Goal: Transaction & Acquisition: Purchase product/service

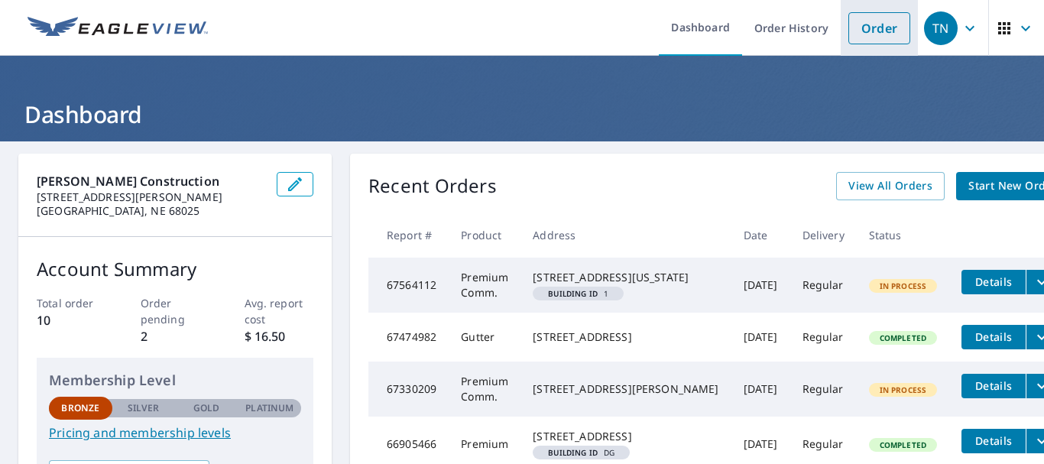
click at [877, 29] on link "Order" at bounding box center [879, 28] width 62 height 32
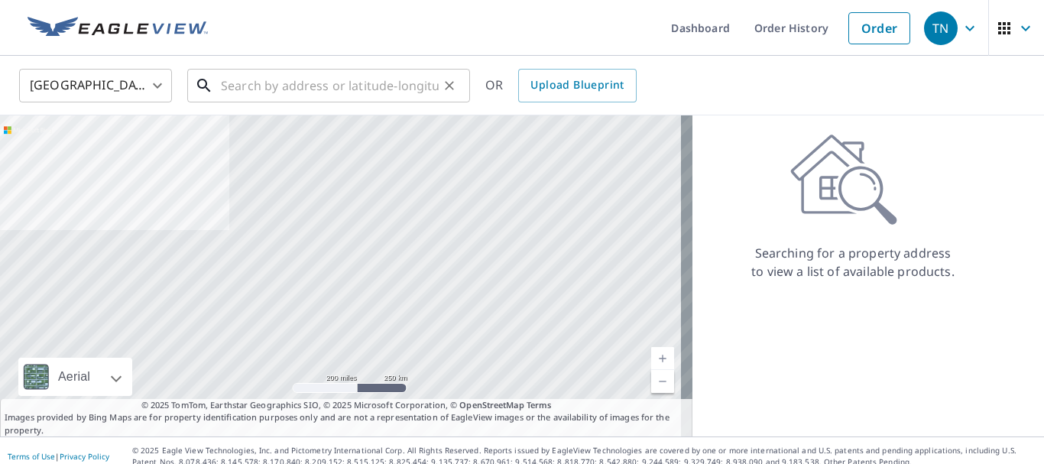
click at [287, 84] on input "text" at bounding box center [330, 85] width 218 height 43
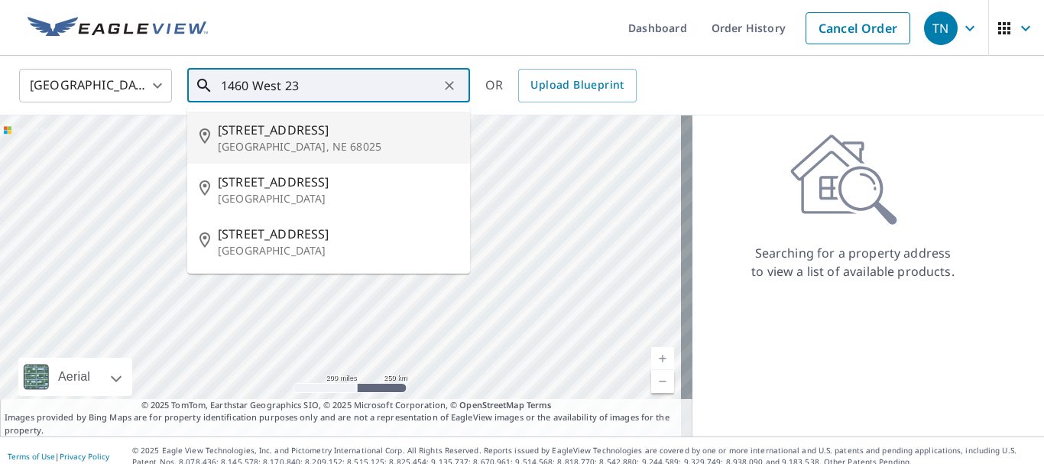
click at [294, 137] on span "[STREET_ADDRESS]" at bounding box center [338, 130] width 240 height 18
type input "[STREET_ADDRESS]"
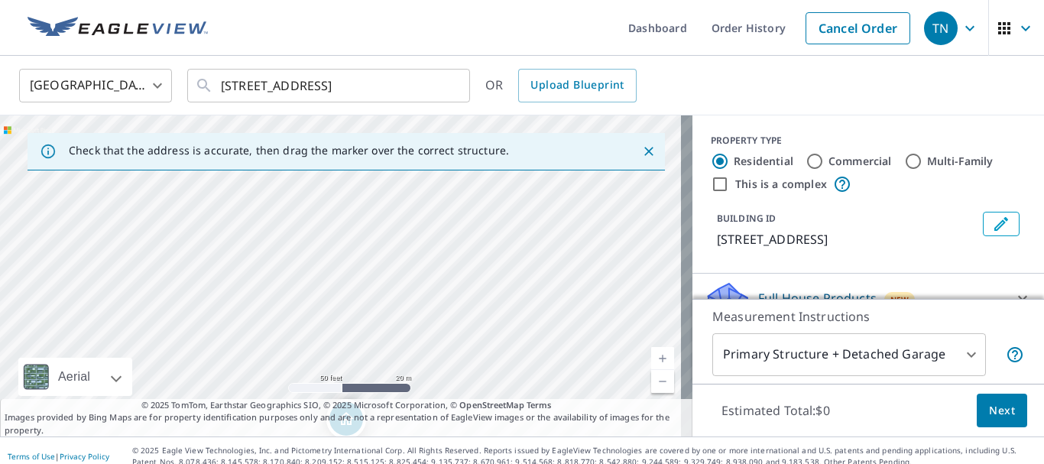
drag, startPoint x: 356, startPoint y: 214, endPoint x: 437, endPoint y: 406, distance: 208.3
click at [437, 406] on div "Check that the address is accurate, then drag the marker over the correct struc…" at bounding box center [346, 275] width 693 height 321
click at [644, 151] on icon "Close" at bounding box center [648, 151] width 9 height 9
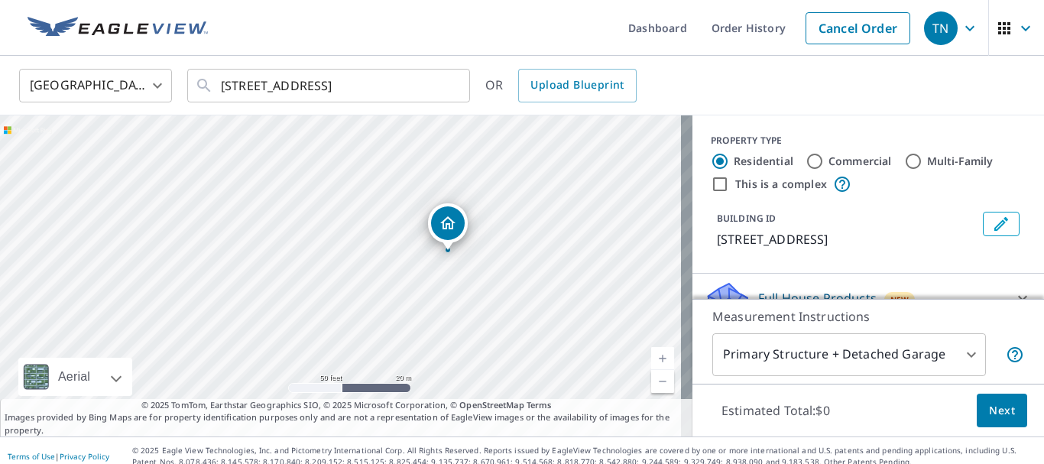
click at [806, 159] on input "Commercial" at bounding box center [815, 161] width 18 height 18
radio input "true"
type input "4"
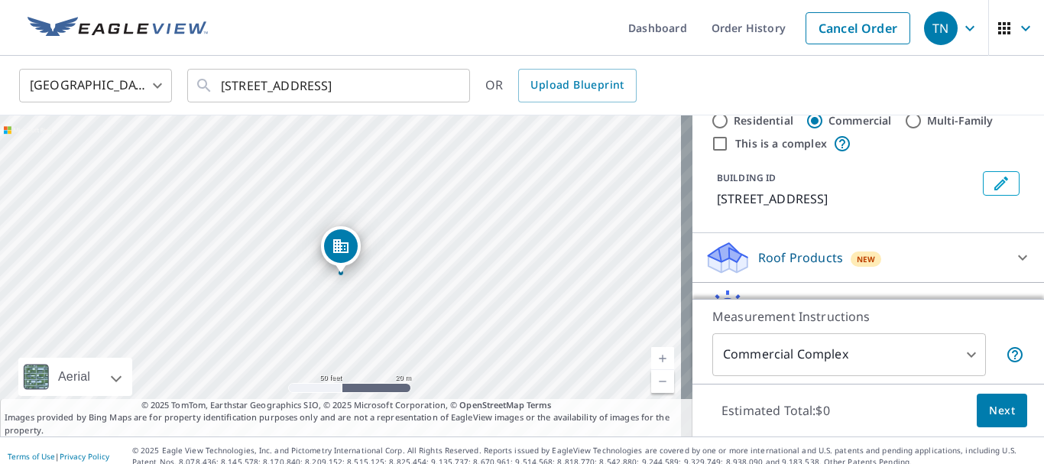
scroll to position [76, 0]
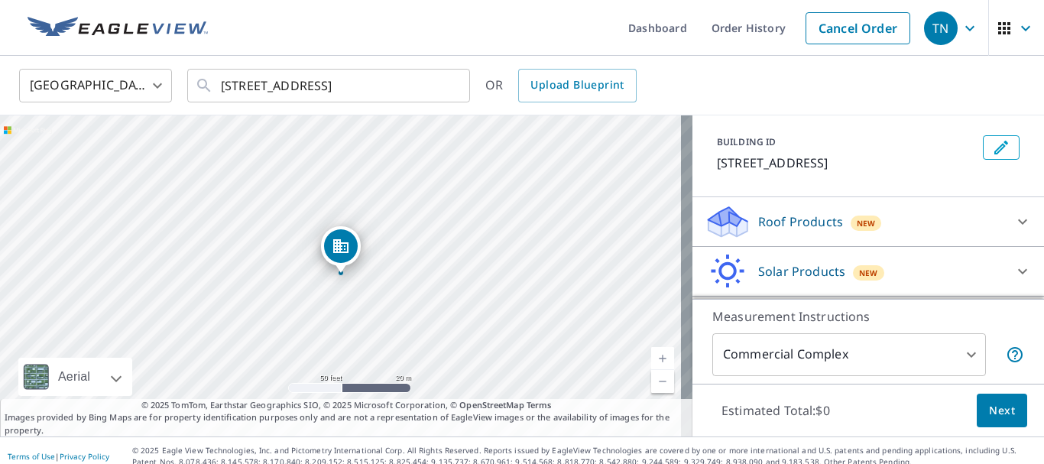
click at [798, 220] on p "Roof Products" at bounding box center [800, 221] width 85 height 18
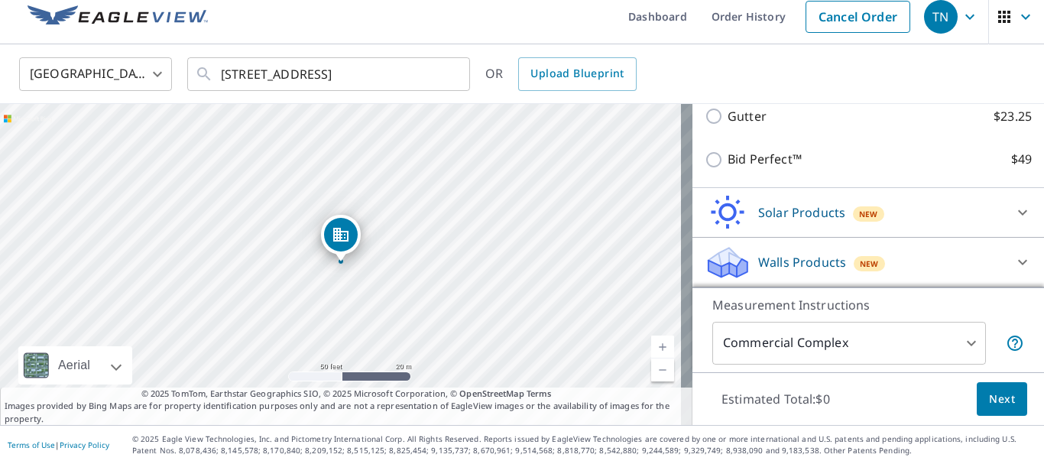
scroll to position [177, 0]
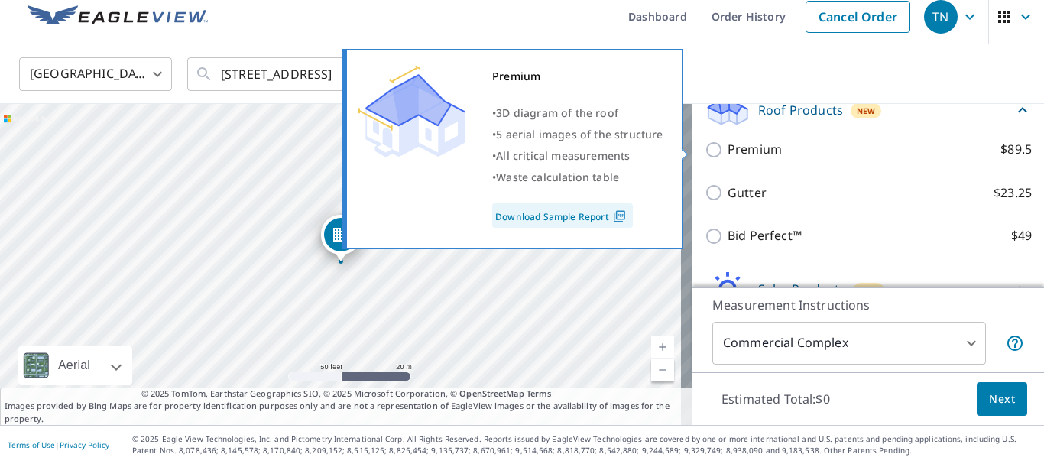
click at [705, 151] on input "Premium $89.5" at bounding box center [716, 150] width 23 height 18
checkbox input "true"
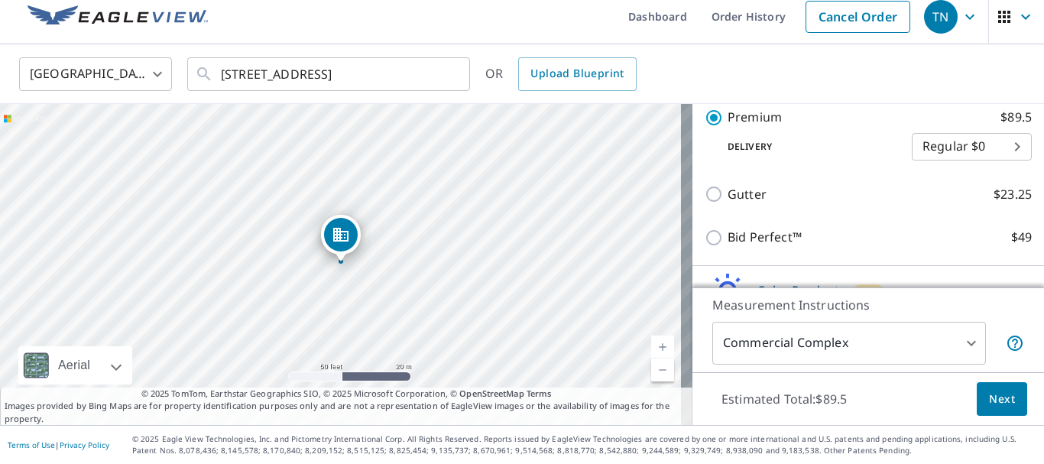
scroll to position [310, 0]
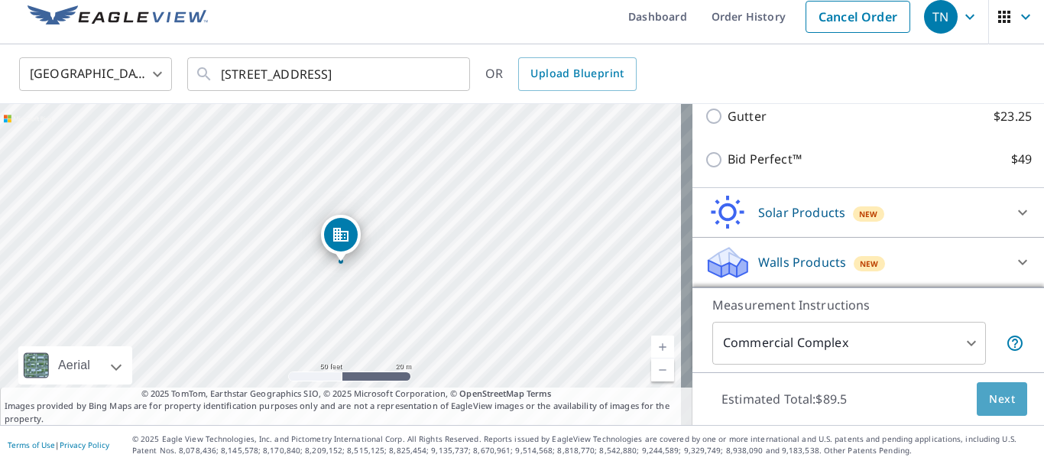
click at [989, 404] on span "Next" at bounding box center [1002, 399] width 26 height 19
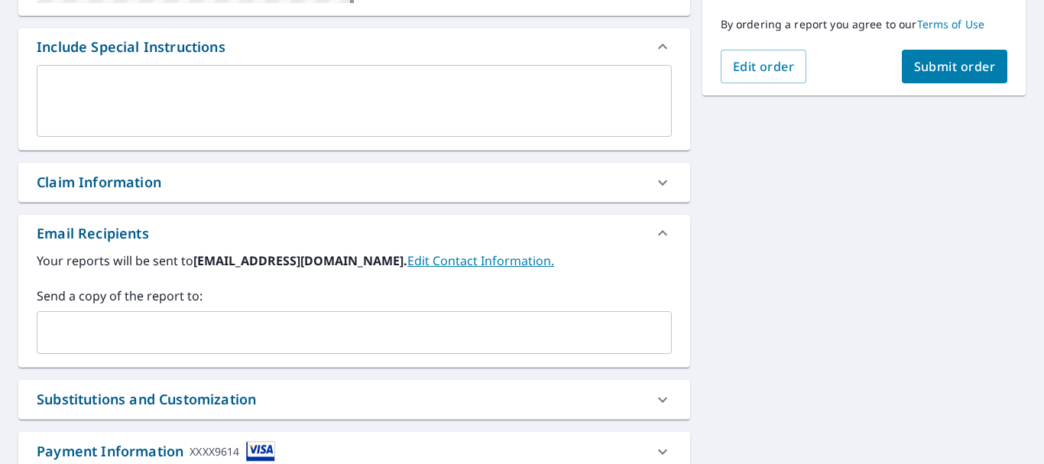
scroll to position [363, 0]
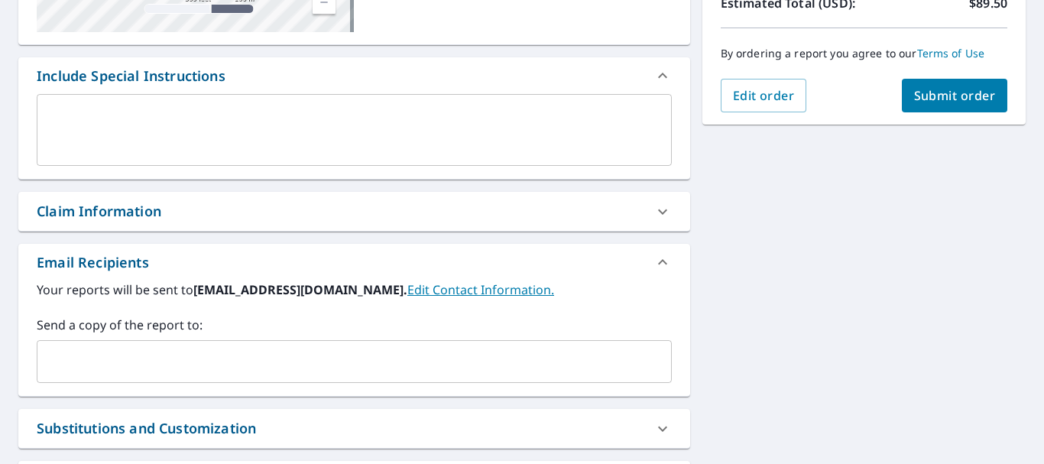
click at [110, 103] on div "x ​" at bounding box center [354, 130] width 635 height 72
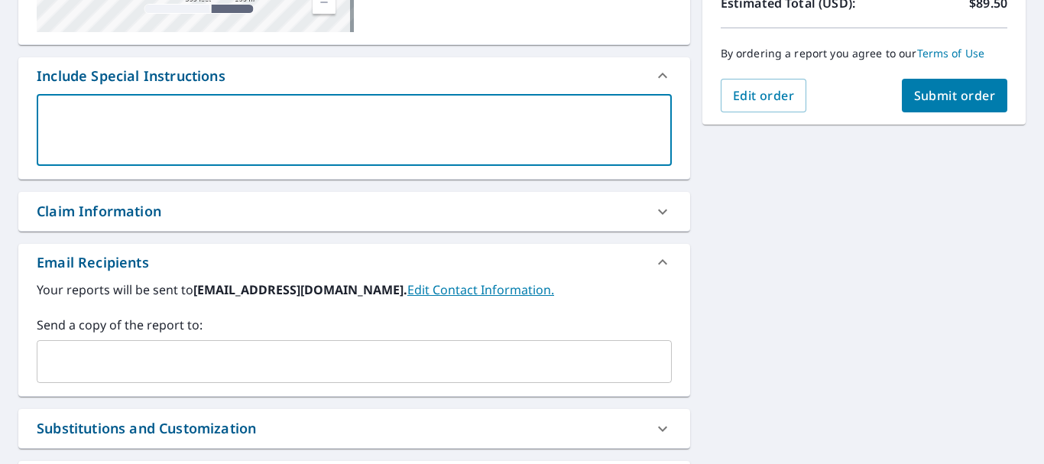
type textarea "b"
type textarea "x"
type textarea "bi"
type textarea "x"
type textarea "bid"
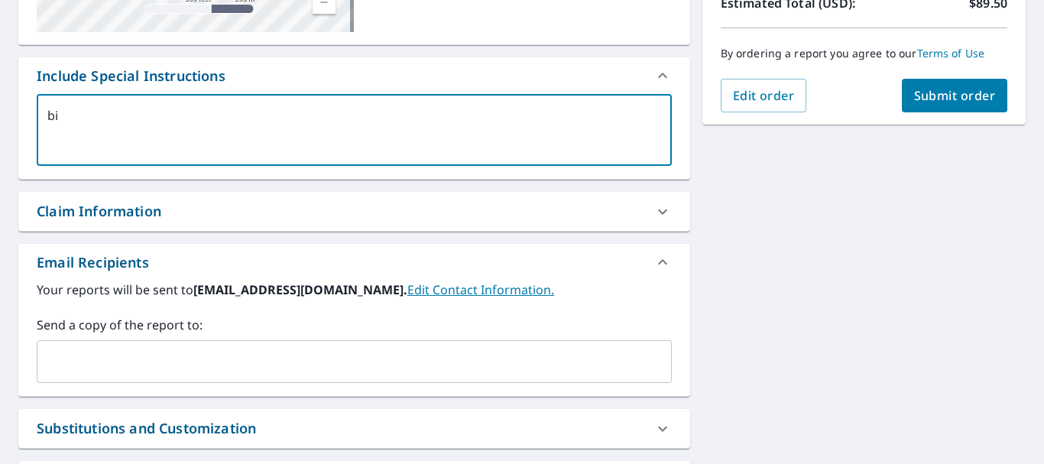
type textarea "x"
type textarea "bidd"
type textarea "x"
type textarea "biddi"
type textarea "x"
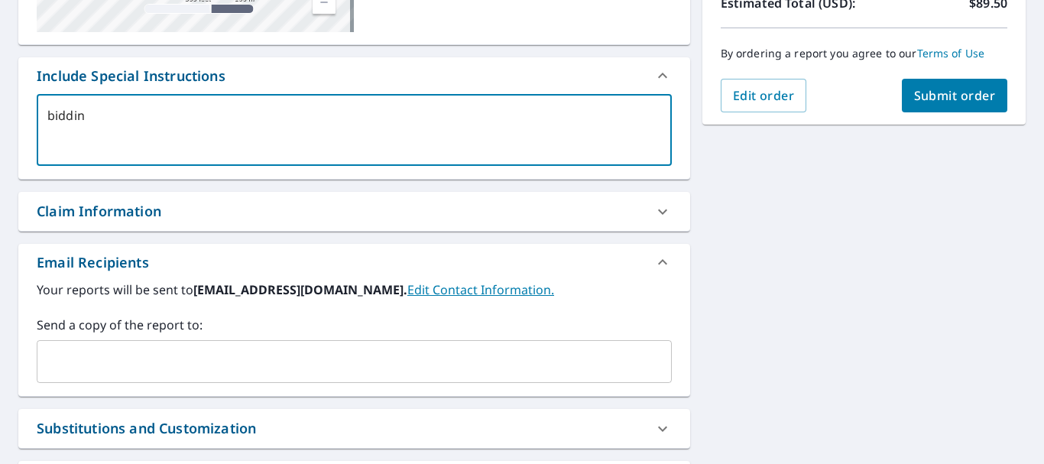
type textarea "bidding"
type textarea "x"
type textarea "bidding"
type textarea "x"
type textarea "bidding a"
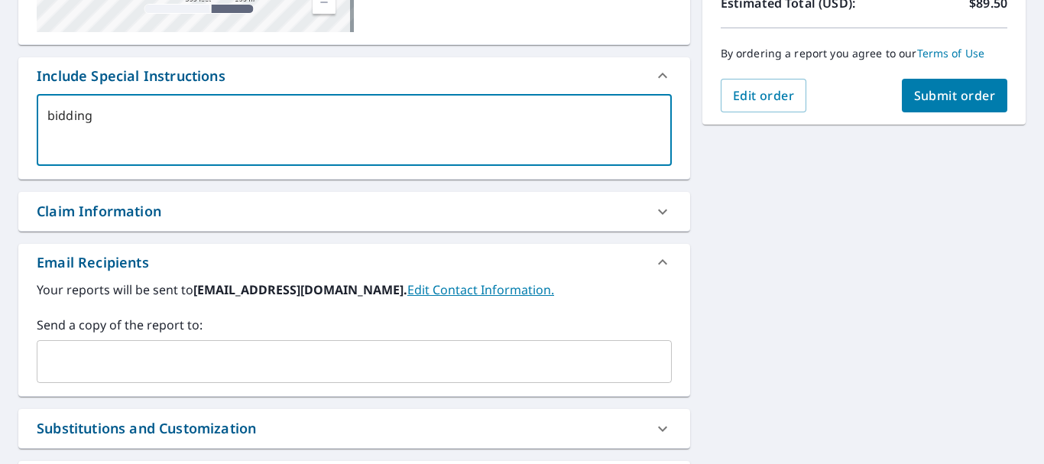
type textarea "x"
type textarea "bidding a"
type textarea "x"
type textarea "bidding a m"
type textarea "x"
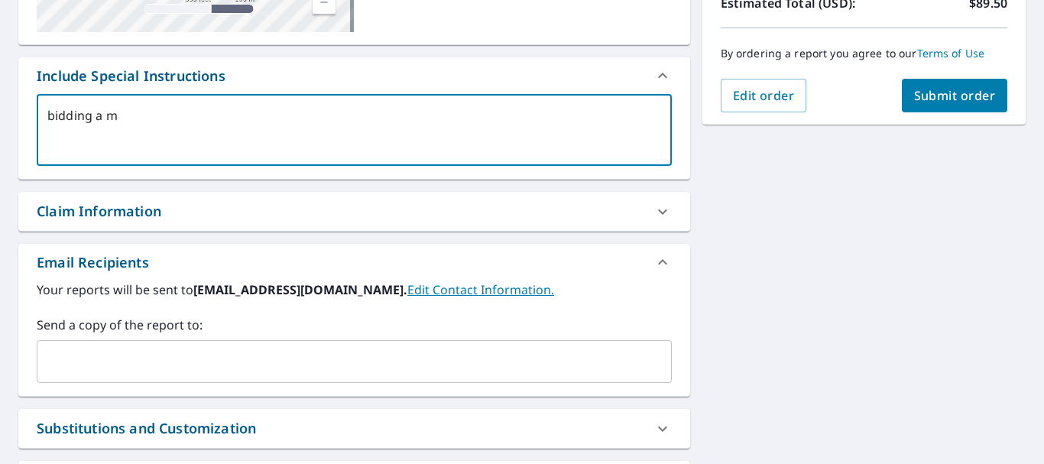
type textarea "bidding a me"
type textarea "x"
type textarea "bidding a met"
type textarea "x"
type textarea "bidding a meta"
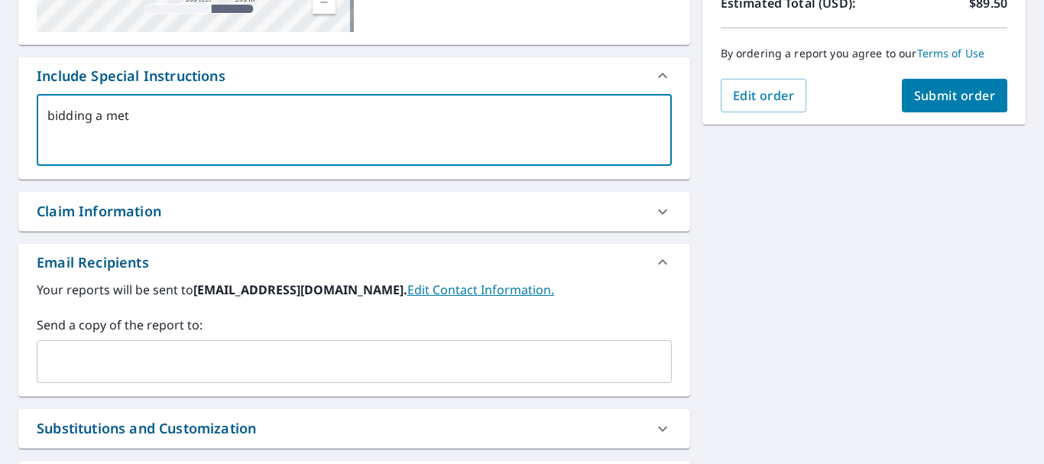
type textarea "x"
type textarea "bidding a metal"
type textarea "x"
type textarea "bidding a metal"
type textarea "x"
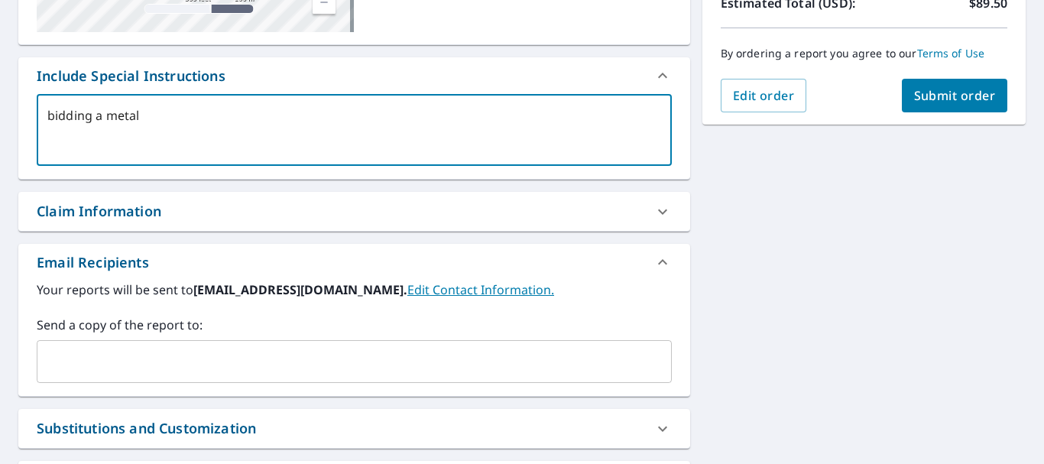
type textarea "bidding a metal r"
type textarea "x"
type textarea "bidding a metal ro"
type textarea "x"
type textarea "bidding a metal roo"
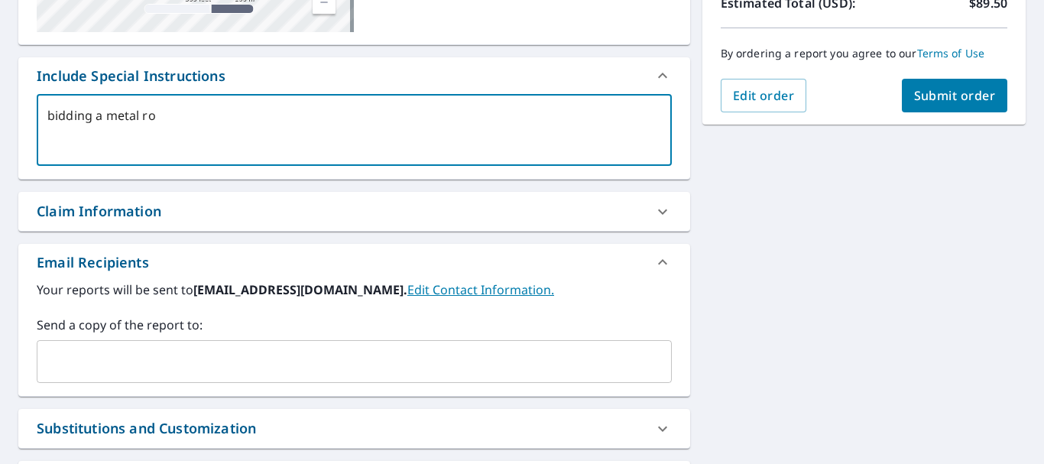
type textarea "x"
type textarea "bidding a metal roof"
type textarea "x"
type textarea "bidding a metal roof"
type textarea "x"
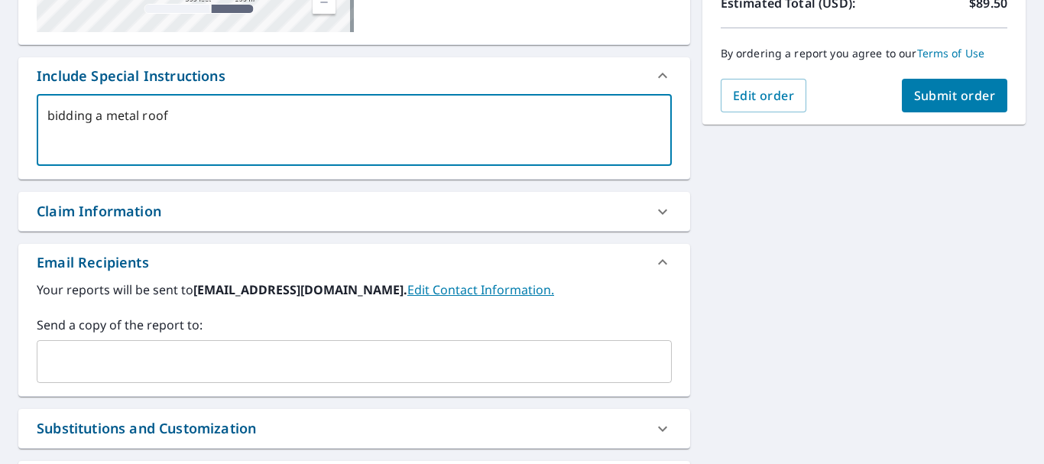
type textarea "bidding a metal roof s"
type textarea "x"
type textarea "bidding a metal roof so"
type textarea "x"
type textarea "bidding a metal roof so"
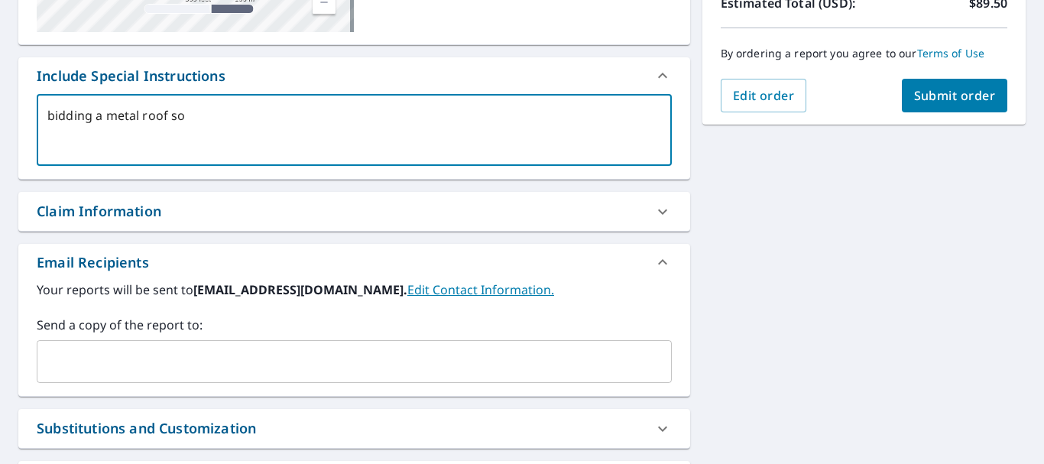
type textarea "x"
type textarea "bidding a metal roof so t"
type textarea "x"
type textarea "bidding a metal roof so th"
type textarea "x"
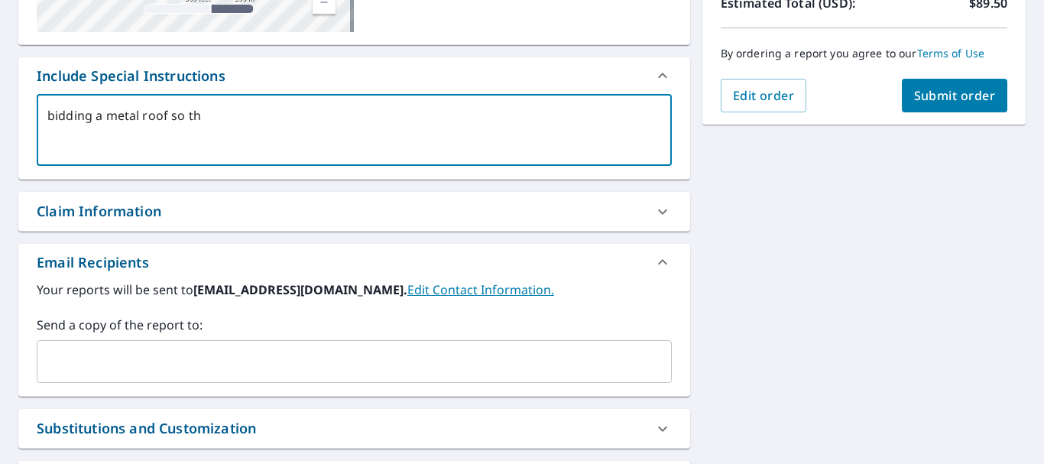
type textarea "bidding a metal roof so the"
type textarea "x"
type textarea "bidding a metal roof so the"
type textarea "x"
type textarea "bidding a metal roof so the m"
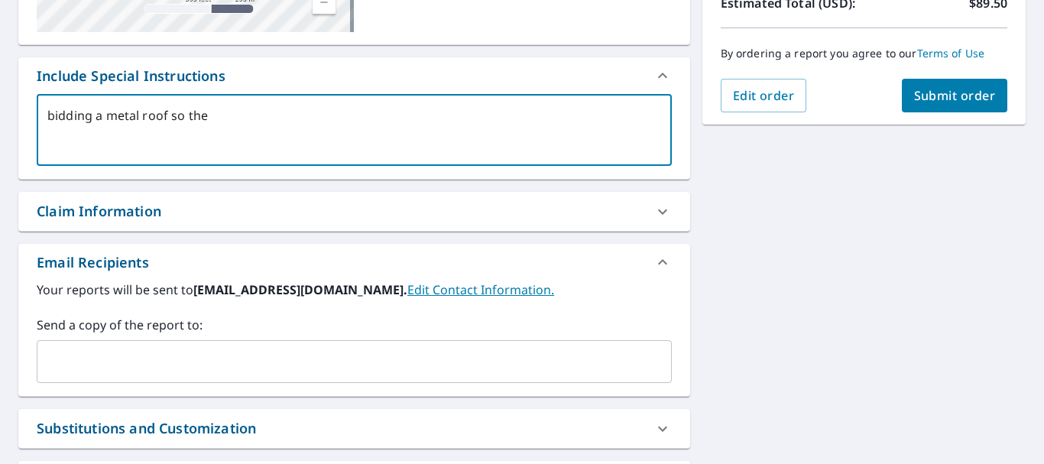
type textarea "x"
type textarea "bidding a metal roof so the me"
type textarea "x"
type textarea "bidding a metal roof so the mea"
type textarea "x"
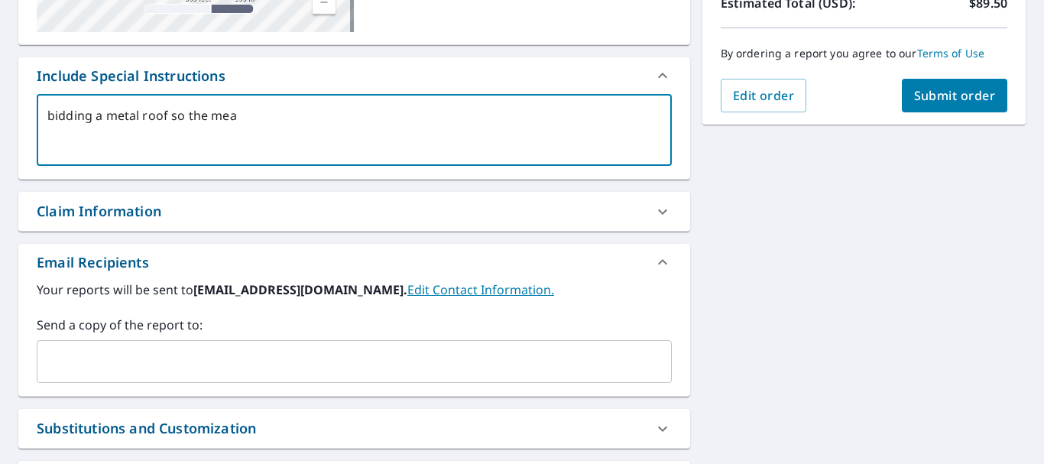
type textarea "bidding a metal roof so the meas"
type textarea "x"
type textarea "bidding a metal roof so the measu"
type textarea "x"
type textarea "bidding a metal roof so the measur"
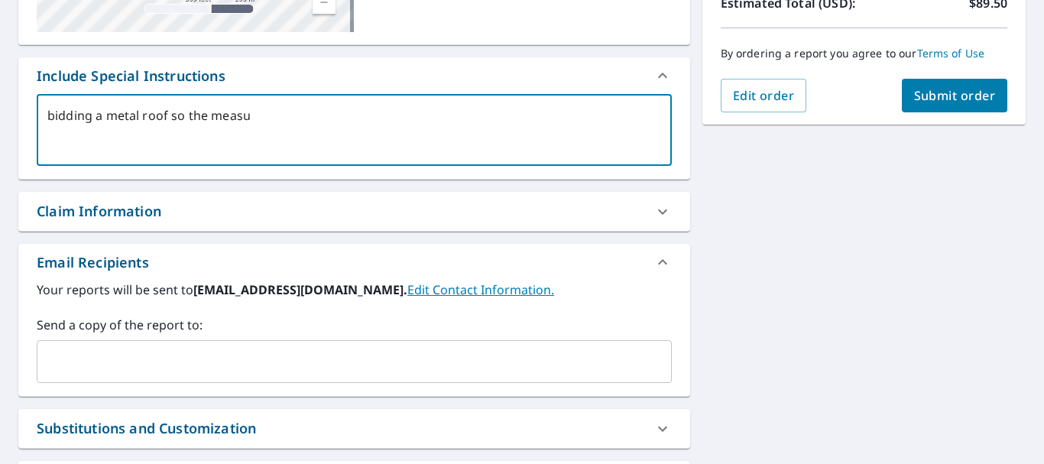
type textarea "x"
type textarea "bidding a metal roof so the measurm"
type textarea "x"
type textarea "bidding a metal roof so the measurme"
type textarea "x"
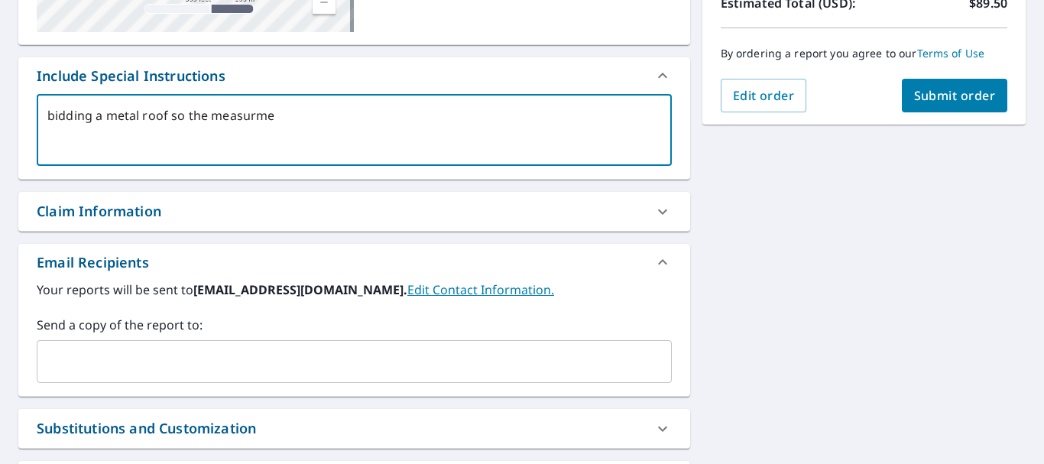
type textarea "bidding a metal roof so the measurmen"
type textarea "x"
type textarea "bidding a metal roof so the measurment"
type textarea "x"
type textarea "bidding a metal roof so the measurments"
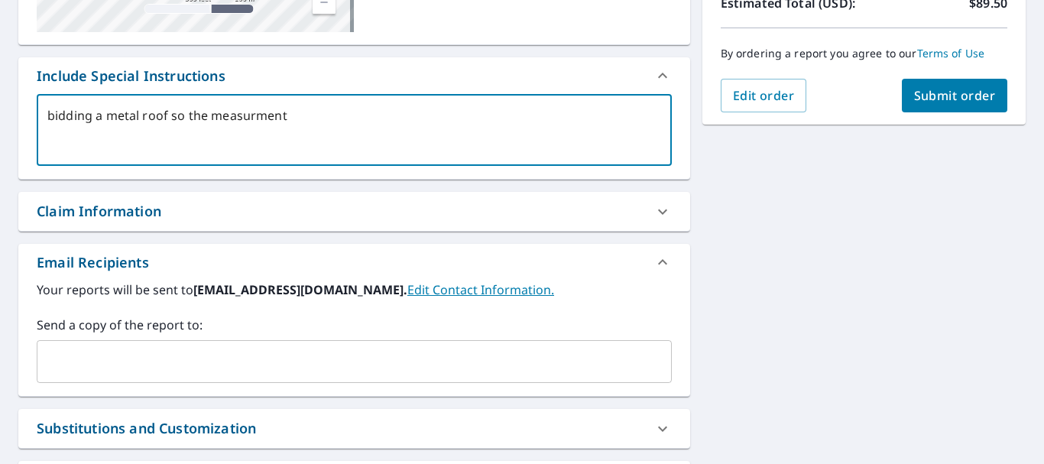
type textarea "x"
type textarea "bidding a metal roof so the measurment"
type textarea "x"
type textarea "bidding a metal roof so the measurment"
type textarea "x"
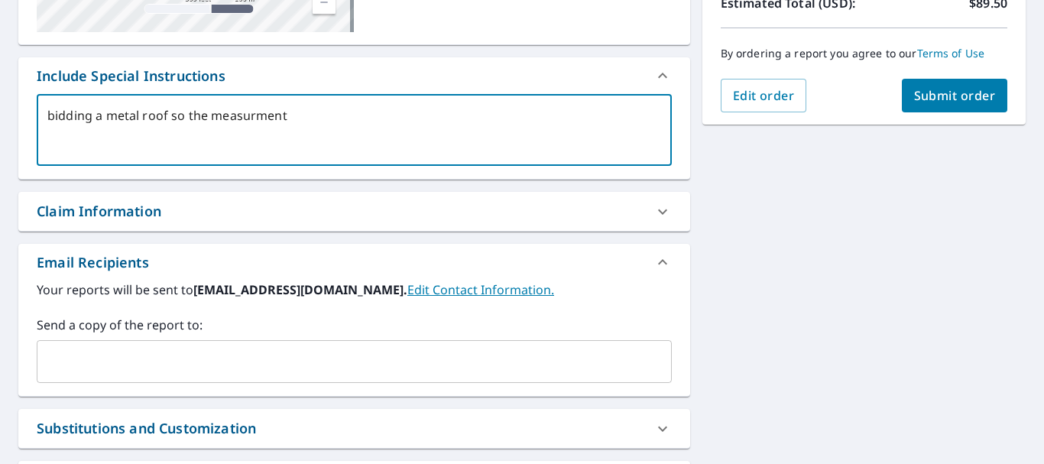
type textarea "bidding a metal roof so the measurment o"
type textarea "x"
type textarea "bidding a metal roof so the measurment of"
type textarea "x"
type textarea "bidding a metal roof so the measurment of"
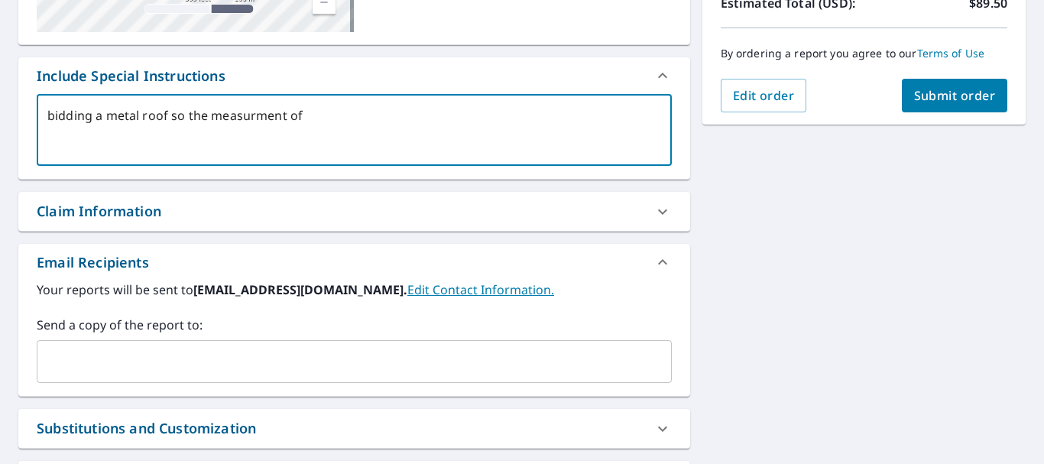
type textarea "x"
type textarea "bidding a metal roof so the measurment of t"
type textarea "x"
type textarea "bidding a metal roof so the measurment of th"
type textarea "x"
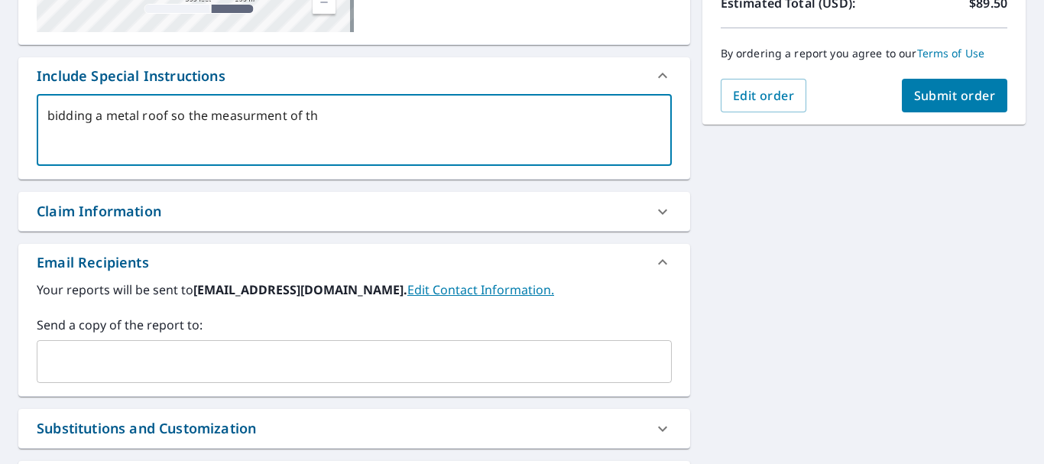
type textarea "bidding a metal roof so the measurment of the"
type textarea "x"
type textarea "bidding a metal roof so the measurment of the"
type textarea "x"
type textarea "bidding a metal roof so the measurment of the r"
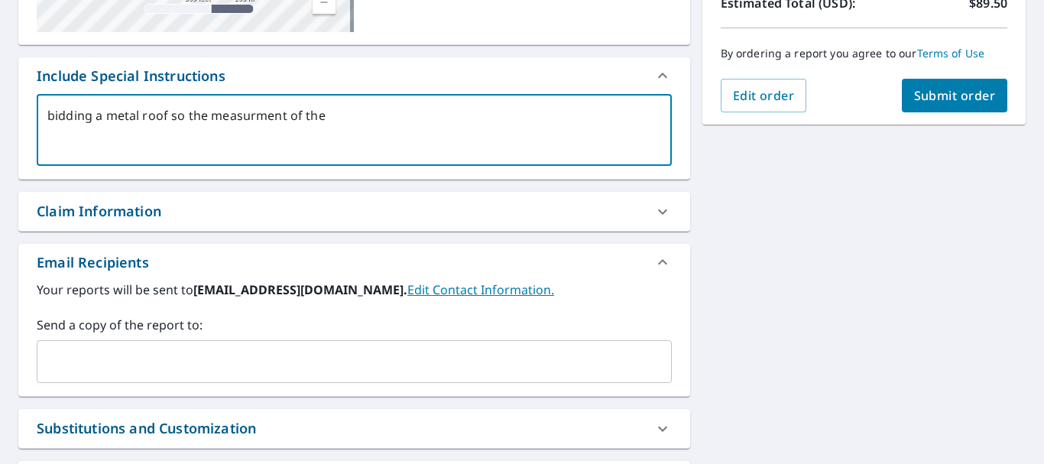
type textarea "x"
type textarea "bidding a metal roof so the measurment of the ru"
type textarea "x"
type textarea "bidding a metal roof so the measurment of the run"
type textarea "x"
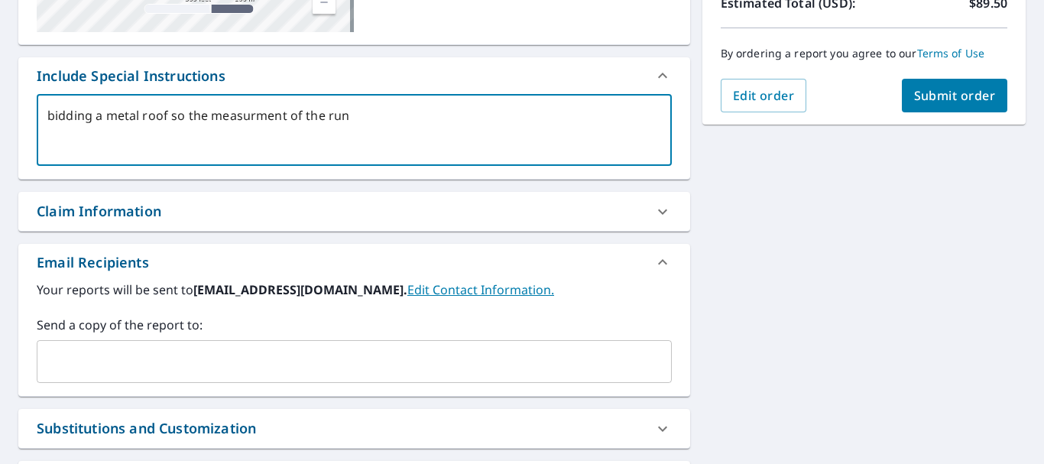
type textarea "bidding a metal roof so the measurment of the runs"
type textarea "x"
type textarea "bidding a metal roof so the measurment of the runs"
type textarea "x"
type textarea "bidding a metal roof so the measurment of the runs a"
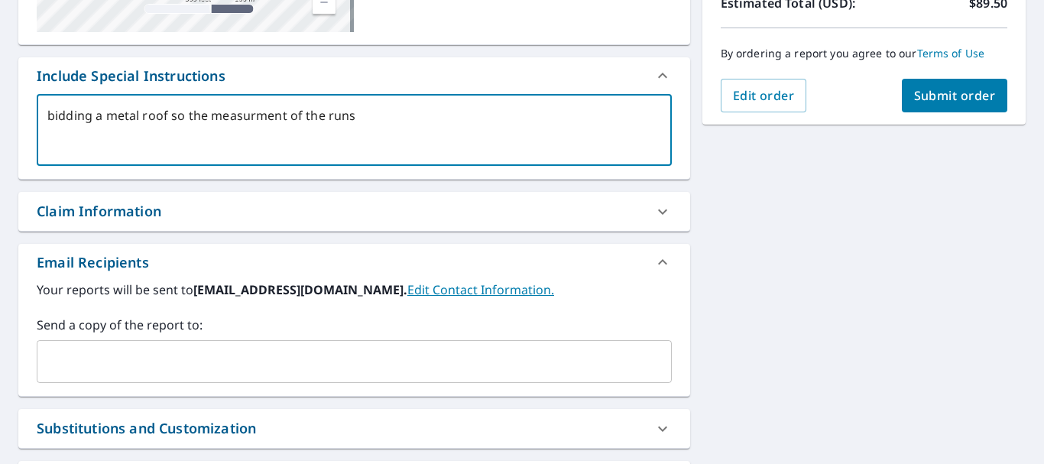
type textarea "x"
type textarea "bidding a metal roof so the measurment of the runs ar"
type textarea "x"
type textarea "bidding a metal roof so the measurment of the runs are"
type textarea "x"
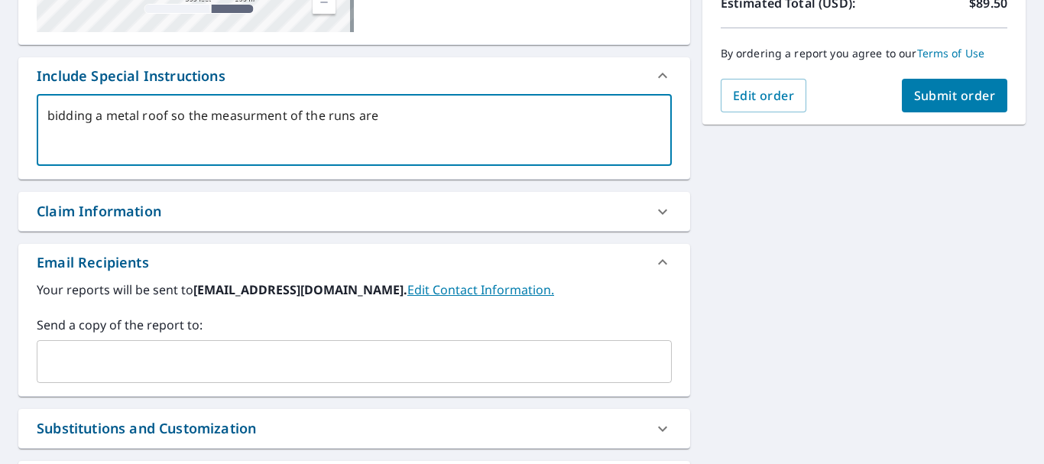
type textarea "bidding a metal roof so the measurment of the runs are"
type textarea "x"
type textarea "bidding a metal roof so the measurment of the runs are i"
type textarea "x"
type textarea "bidding a metal roof so the measurment of the runs are im"
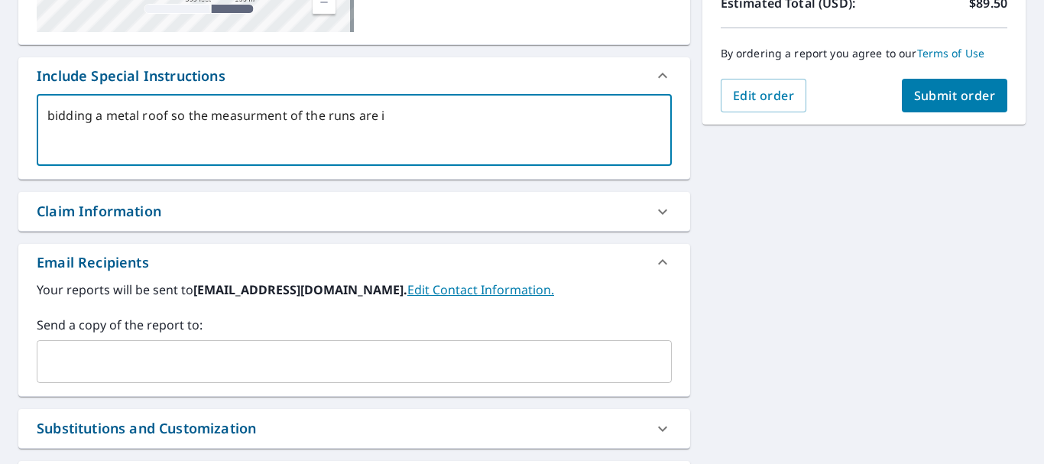
type textarea "x"
type textarea "bidding a metal roof so the measurment of the runs are imp"
type textarea "x"
type textarea "bidding a metal roof so the measurment of the runs are impo"
type textarea "x"
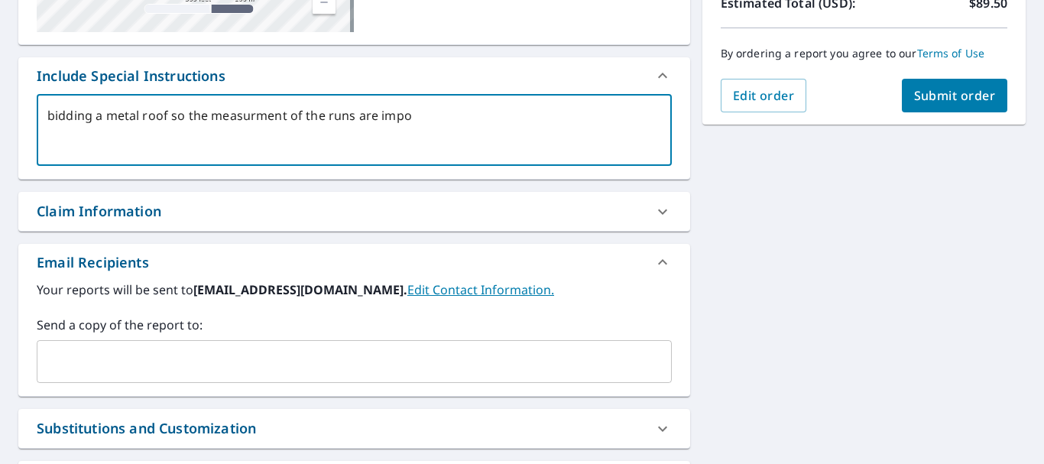
type textarea "bidding a metal roof so the measurment of the runs are impor"
type textarea "x"
type textarea "bidding a metal roof so the measurment of the runs are import"
type textarea "x"
type textarea "bidding a metal roof so the measurment of the runs are importa"
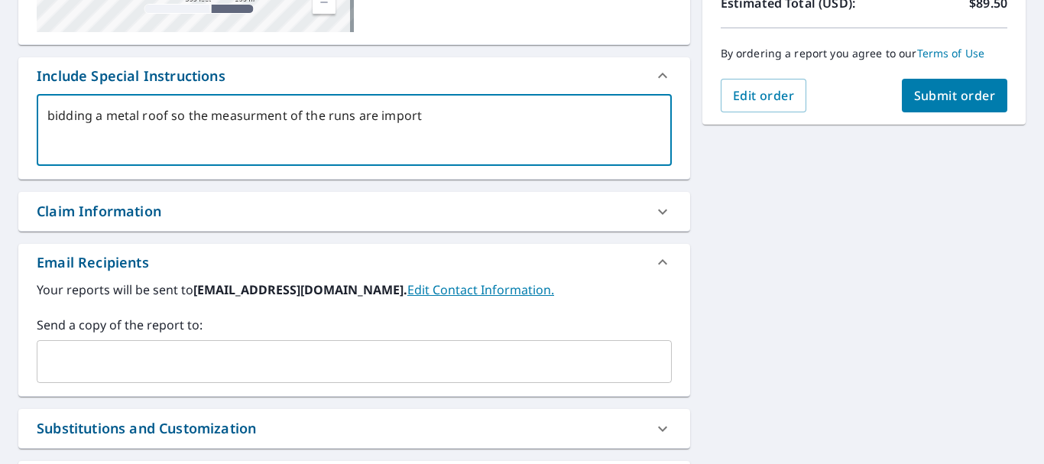
type textarea "x"
type textarea "bidding a metal roof so the measurment of the runs are importan"
type textarea "x"
type textarea "bidding a metal roof so the measurment of the runs are important"
type textarea "x"
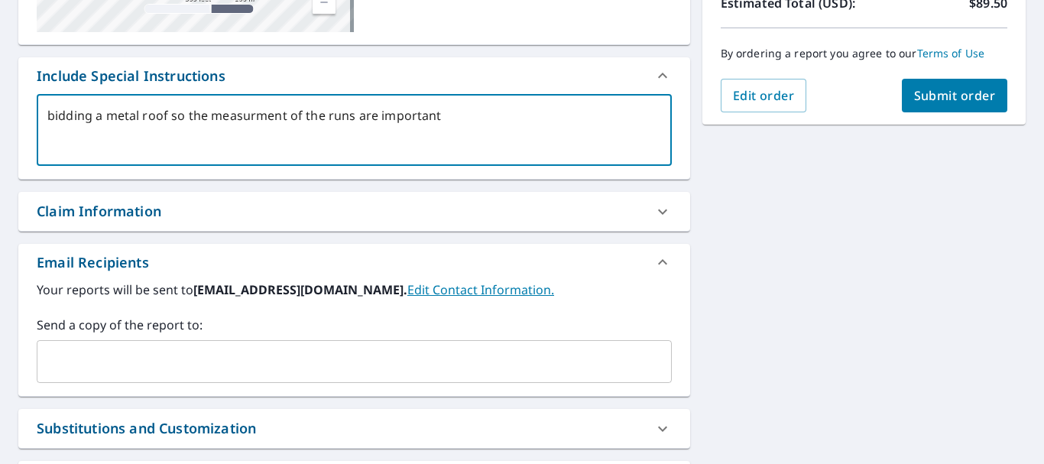
drag, startPoint x: 253, startPoint y: 116, endPoint x: 317, endPoint y: 99, distance: 66.4
click at [256, 112] on textarea "bidding a metal roof so the measurment of the runs are important" at bounding box center [354, 131] width 614 height 44
type textarea "bidding a metal roof so the measurement of the runs are important"
type textarea "x"
type textarea "bidding a metal roof so the measurement of the runs are important"
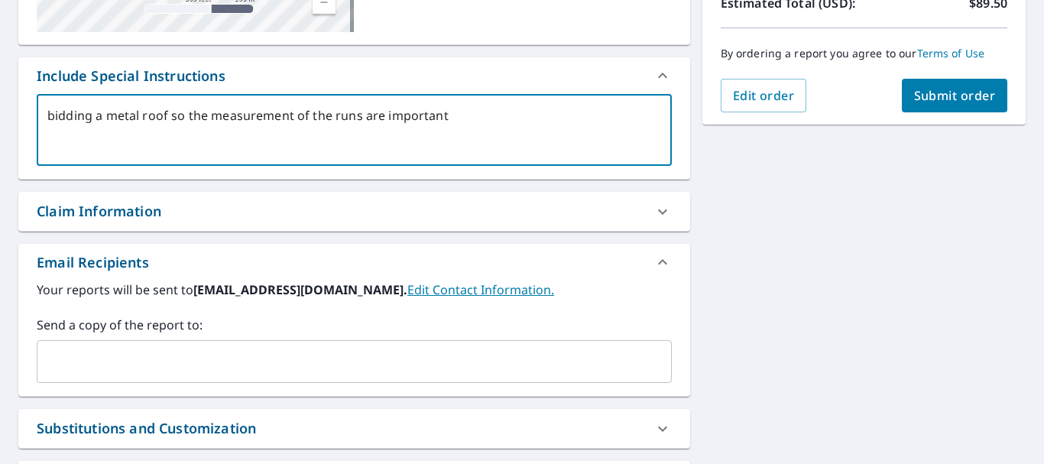
click at [961, 96] on span "Submit order" at bounding box center [955, 95] width 82 height 17
type textarea "x"
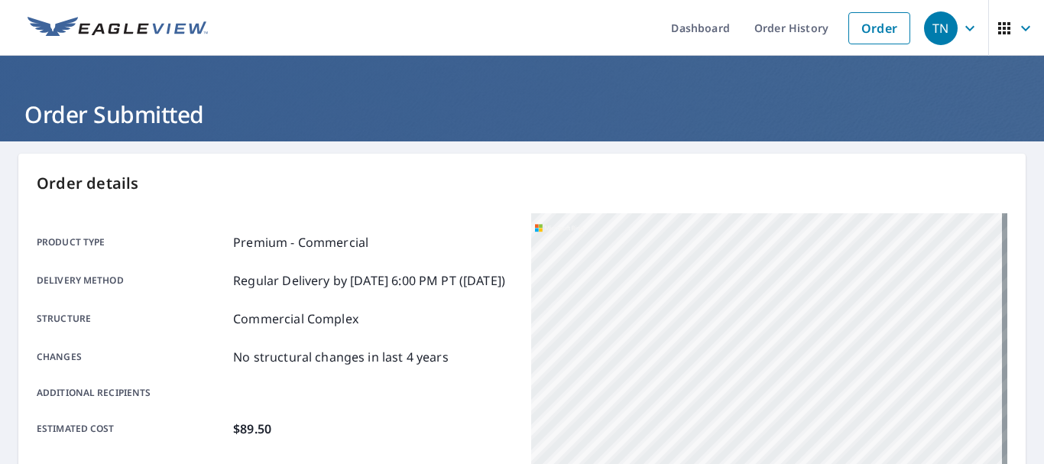
click at [935, 36] on div "TN" at bounding box center [941, 28] width 34 height 34
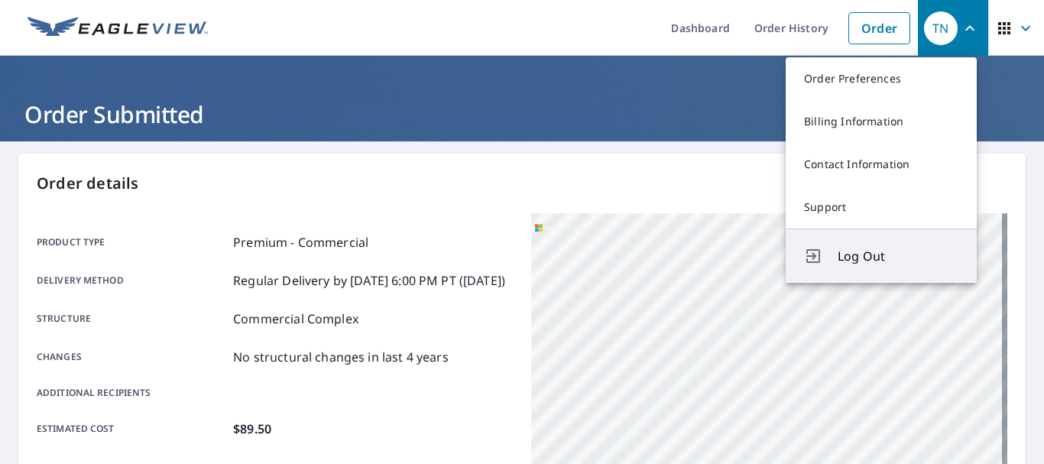
click at [878, 260] on span "Log Out" at bounding box center [898, 256] width 121 height 18
